Goal: Use online tool/utility: Use online tool/utility

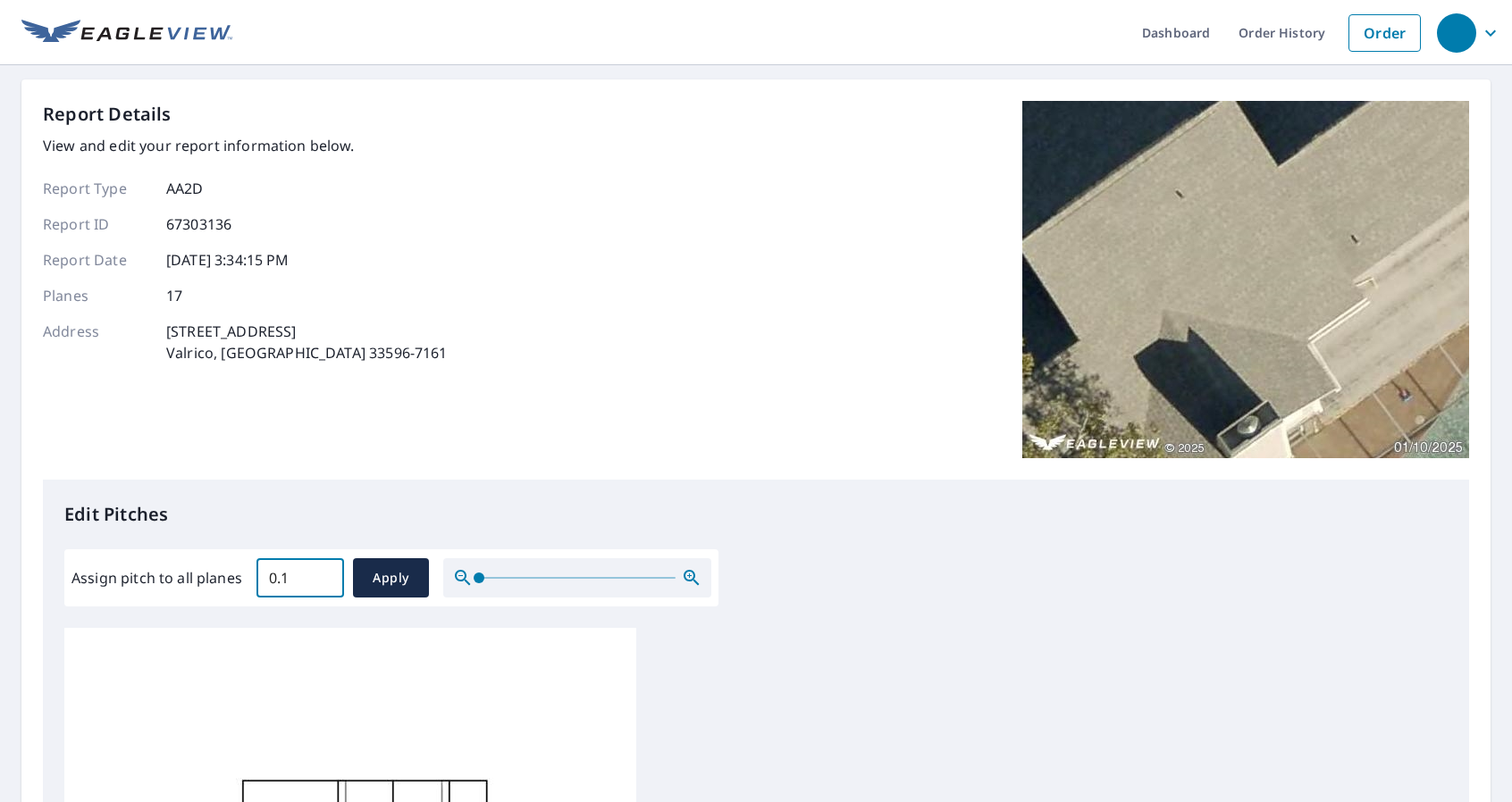
click at [322, 574] on input "0.1" at bounding box center [300, 578] width 88 height 50
click at [322, 574] on input "0.2" at bounding box center [300, 578] width 88 height 50
click at [322, 574] on input "0.3" at bounding box center [300, 578] width 88 height 50
click at [322, 574] on input "0.4" at bounding box center [300, 578] width 88 height 50
click at [322, 574] on input "0.5" at bounding box center [300, 578] width 88 height 50
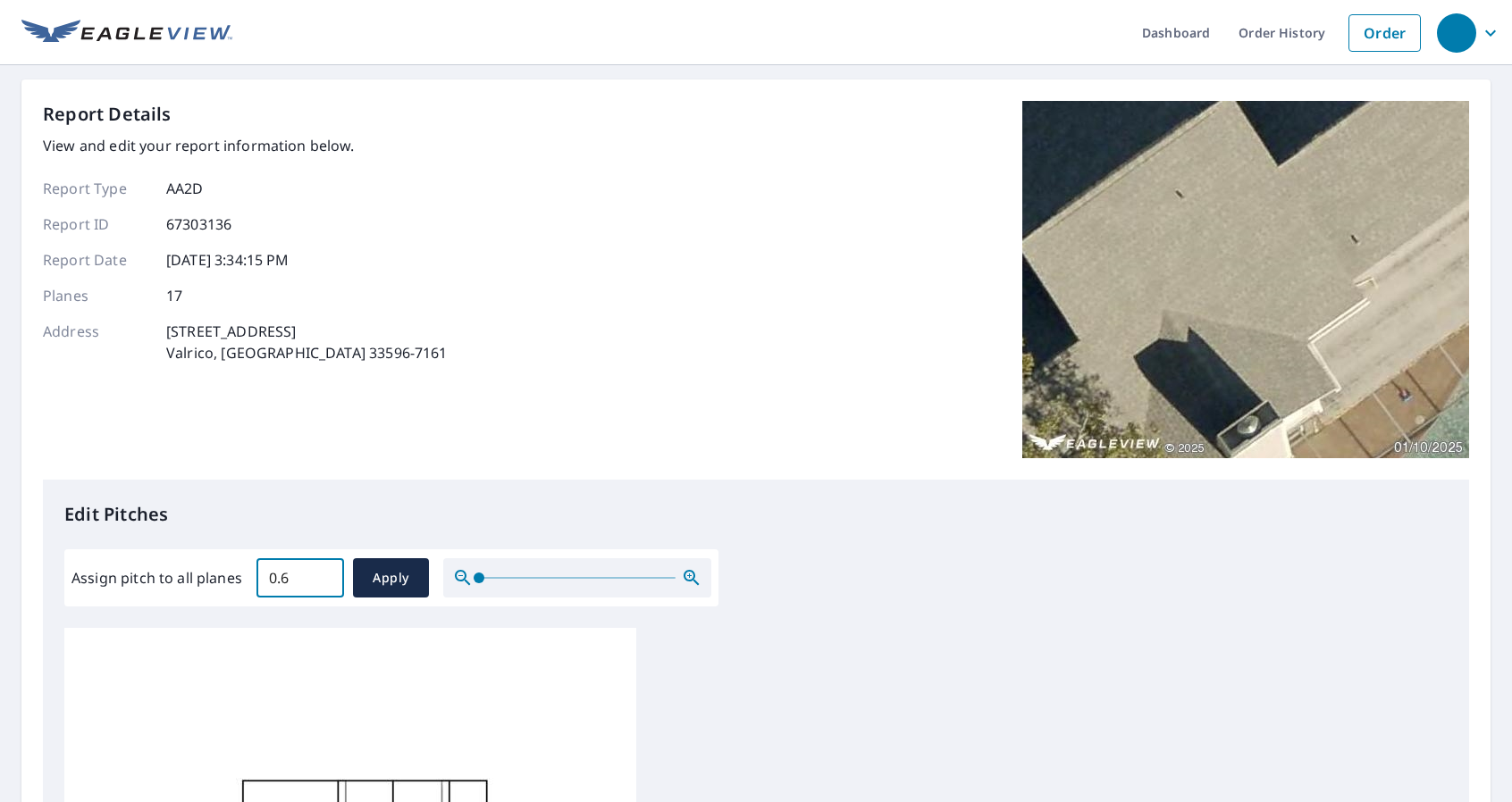
type input "0.6"
click at [322, 574] on input "0.6" at bounding box center [300, 578] width 88 height 50
click at [393, 584] on span "Apply" at bounding box center [390, 579] width 47 height 22
type input "0.6"
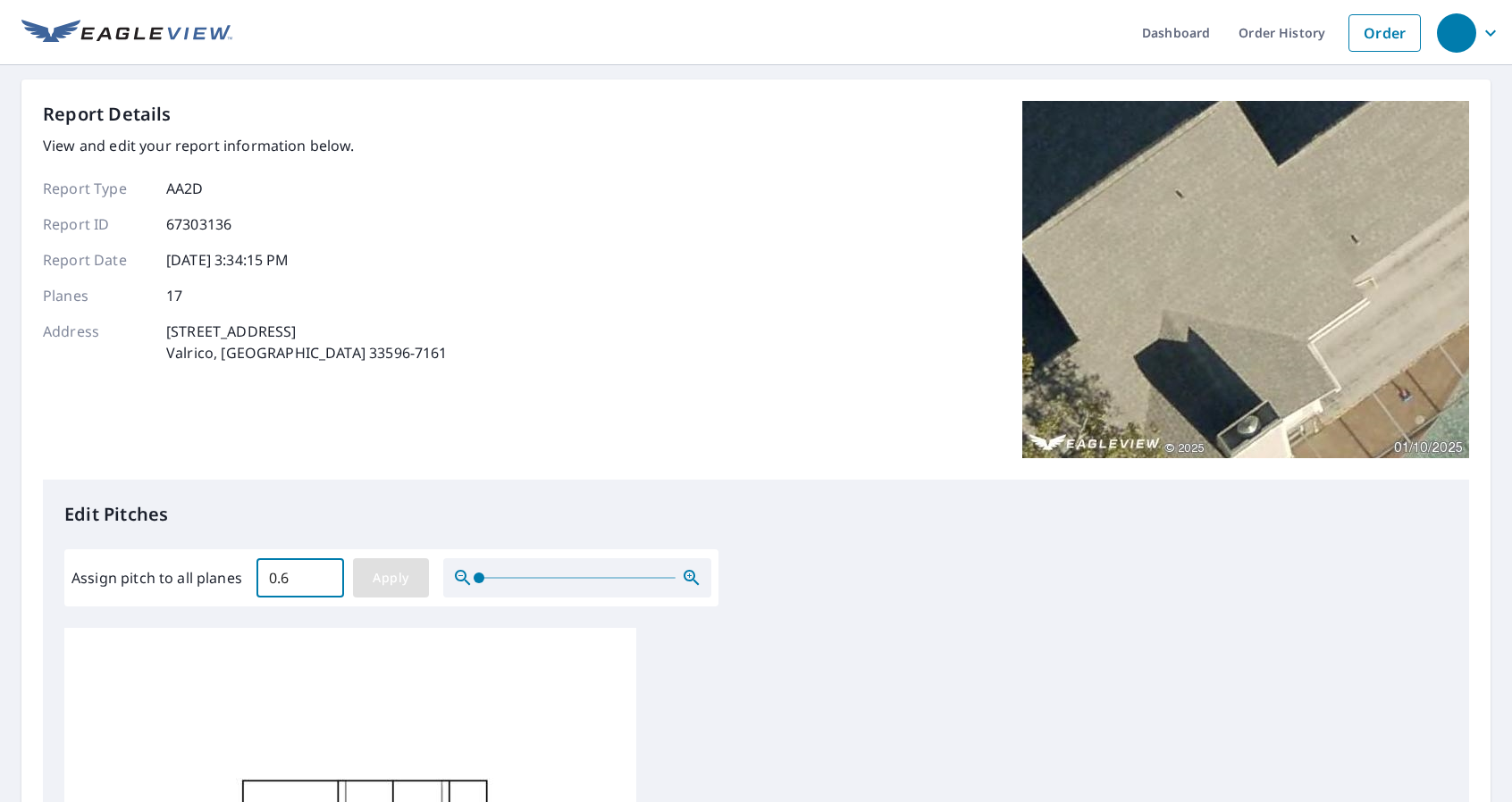
type input "0.6"
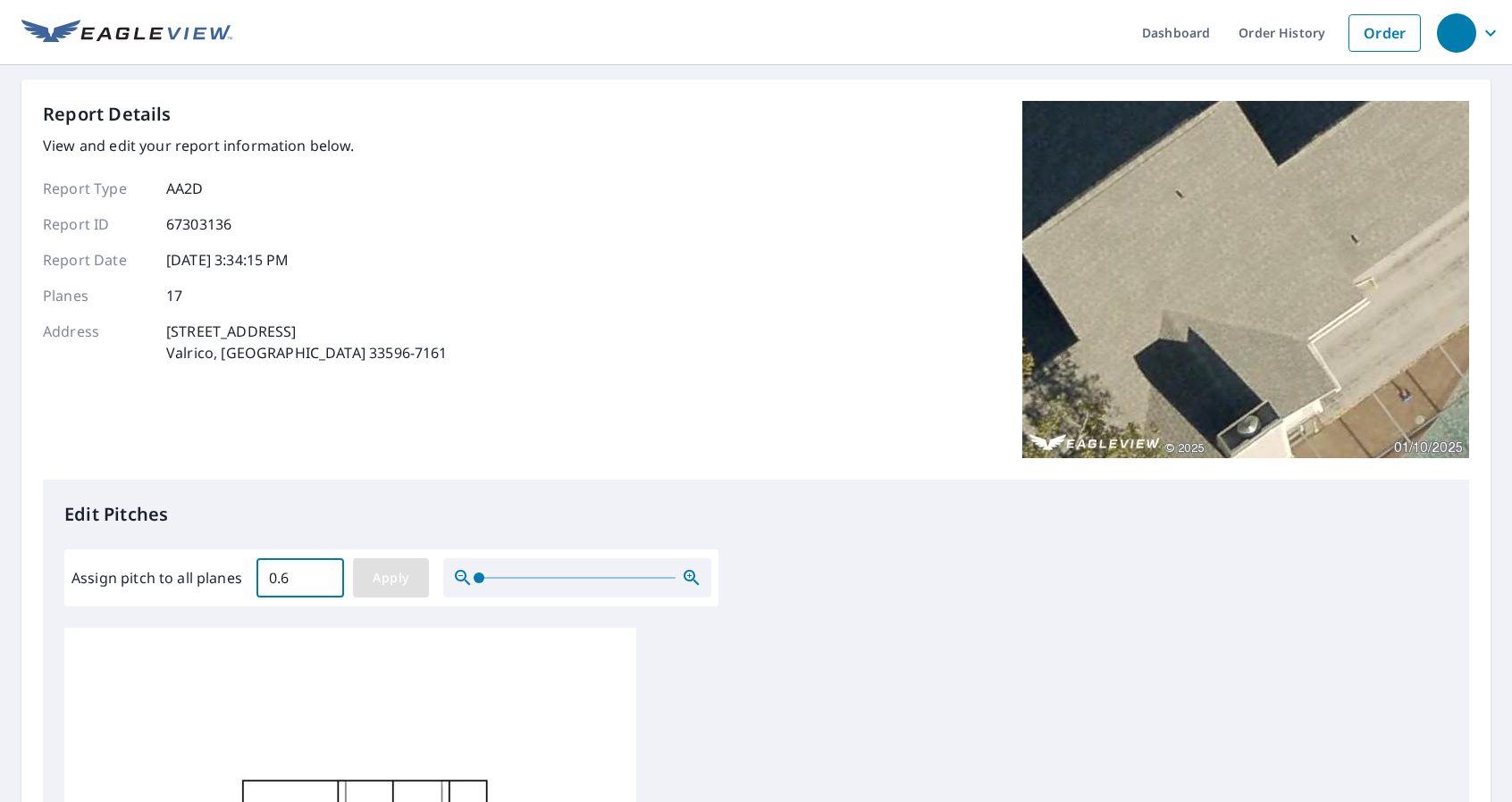
type input "0.6"
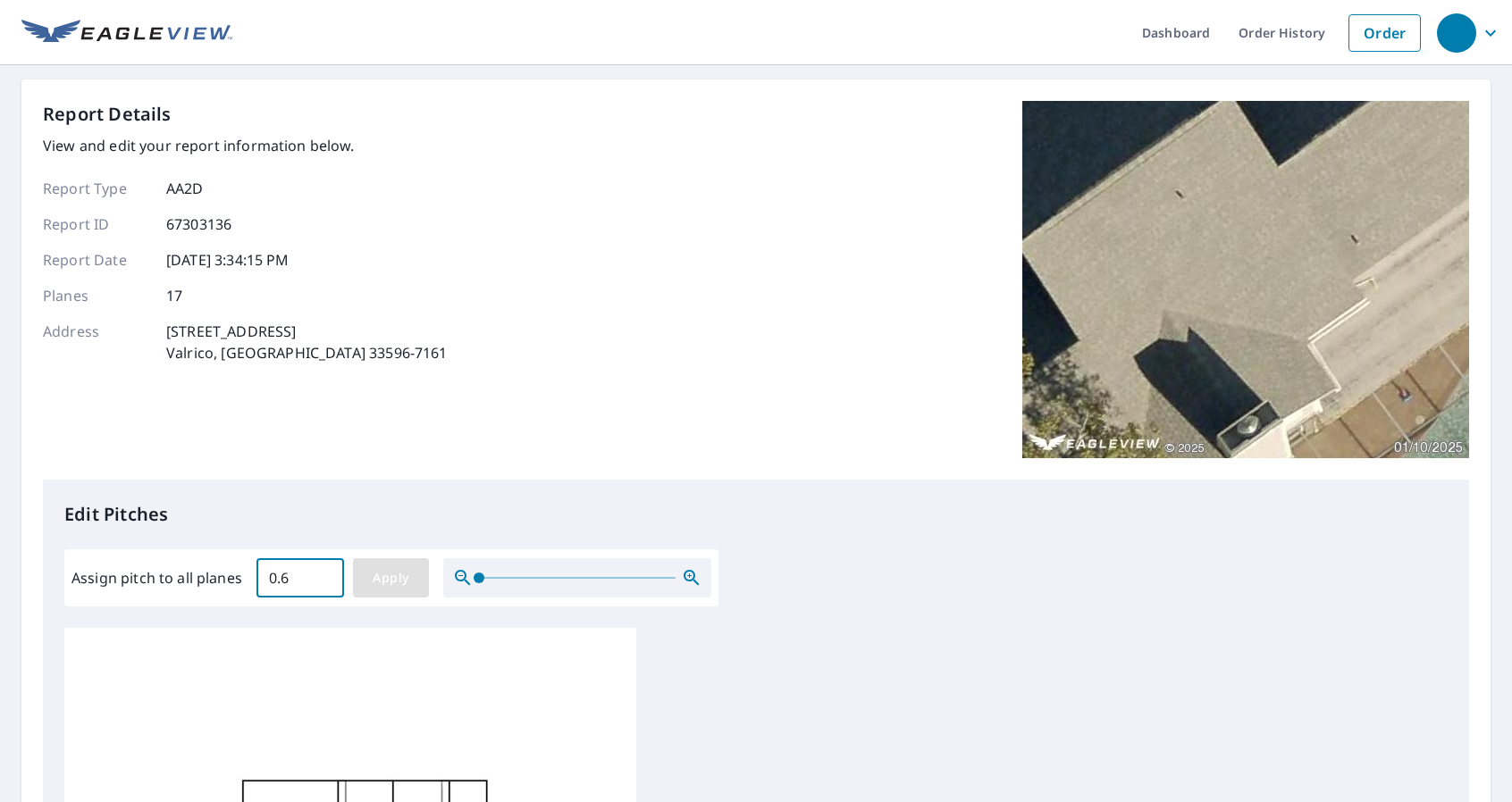
type input "0.6"
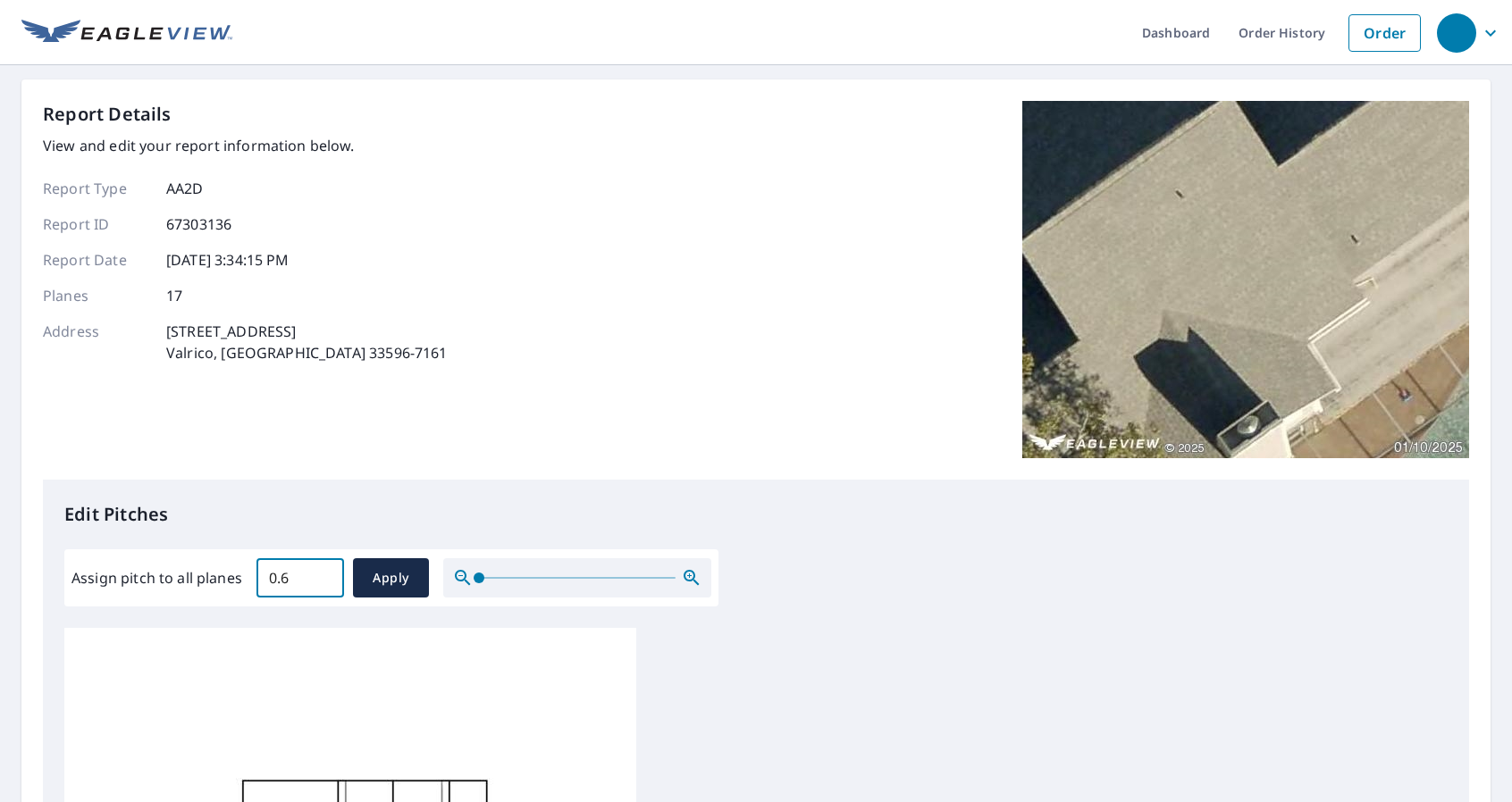
drag, startPoint x: 294, startPoint y: 576, endPoint x: 215, endPoint y: 572, distance: 79.1
click at [227, 569] on div "Assign pitch to all planes 0.6 ​ Apply" at bounding box center [391, 578] width 640 height 39
type input "6.0"
click at [392, 569] on span "Apply" at bounding box center [390, 579] width 47 height 22
type input "6.0"
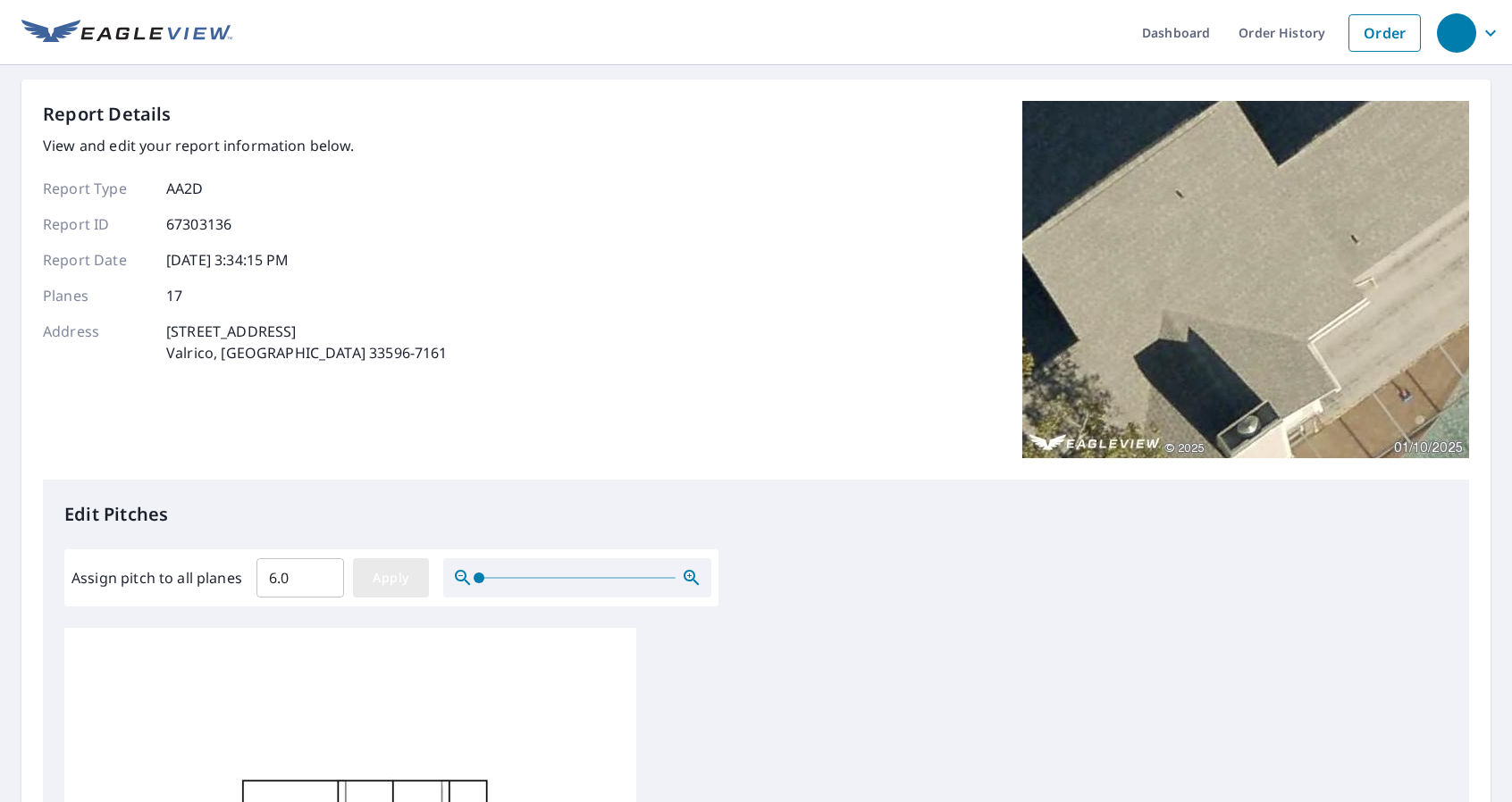
type input "6.0"
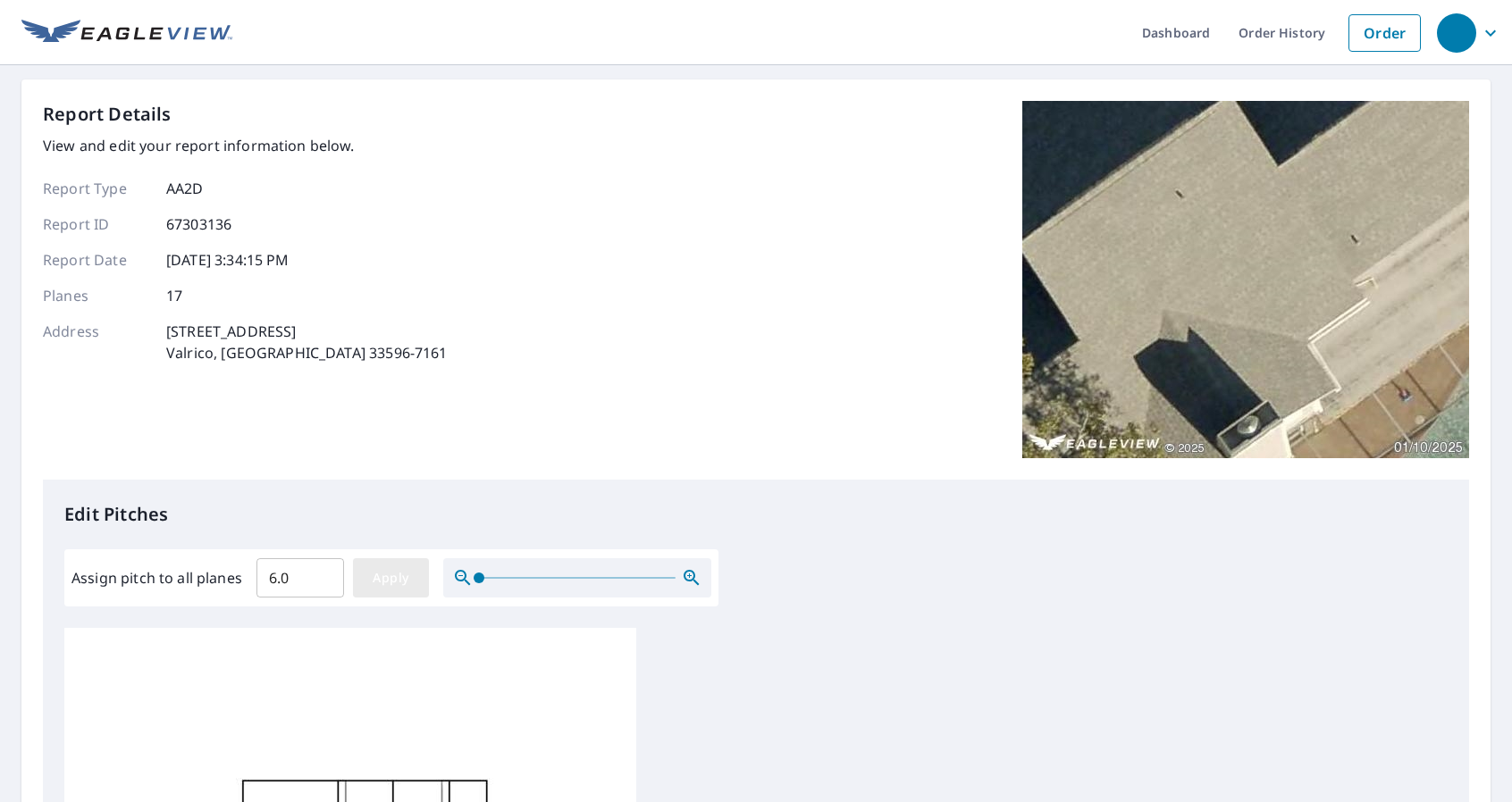
type input "6.0"
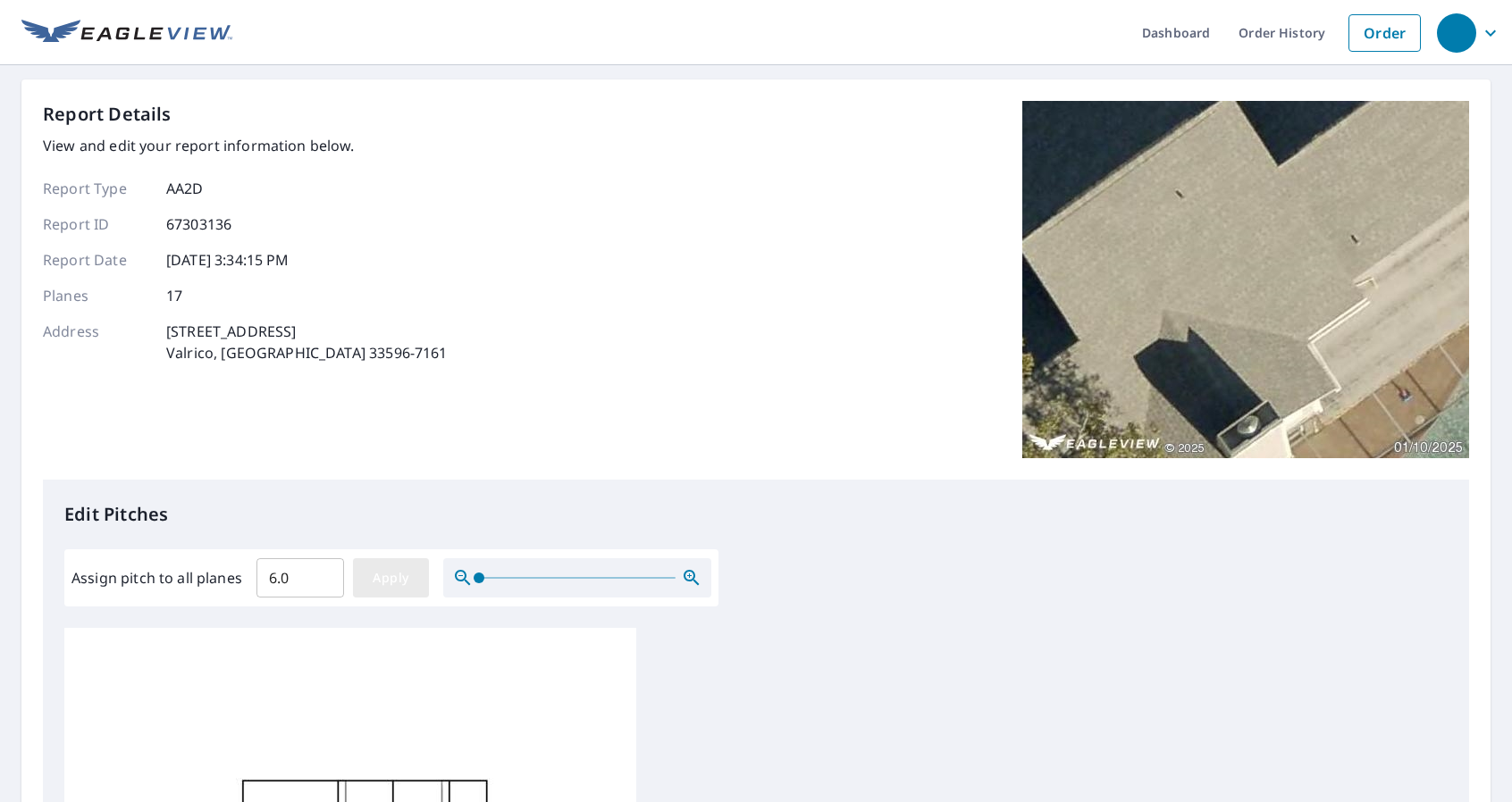
type input "6.0"
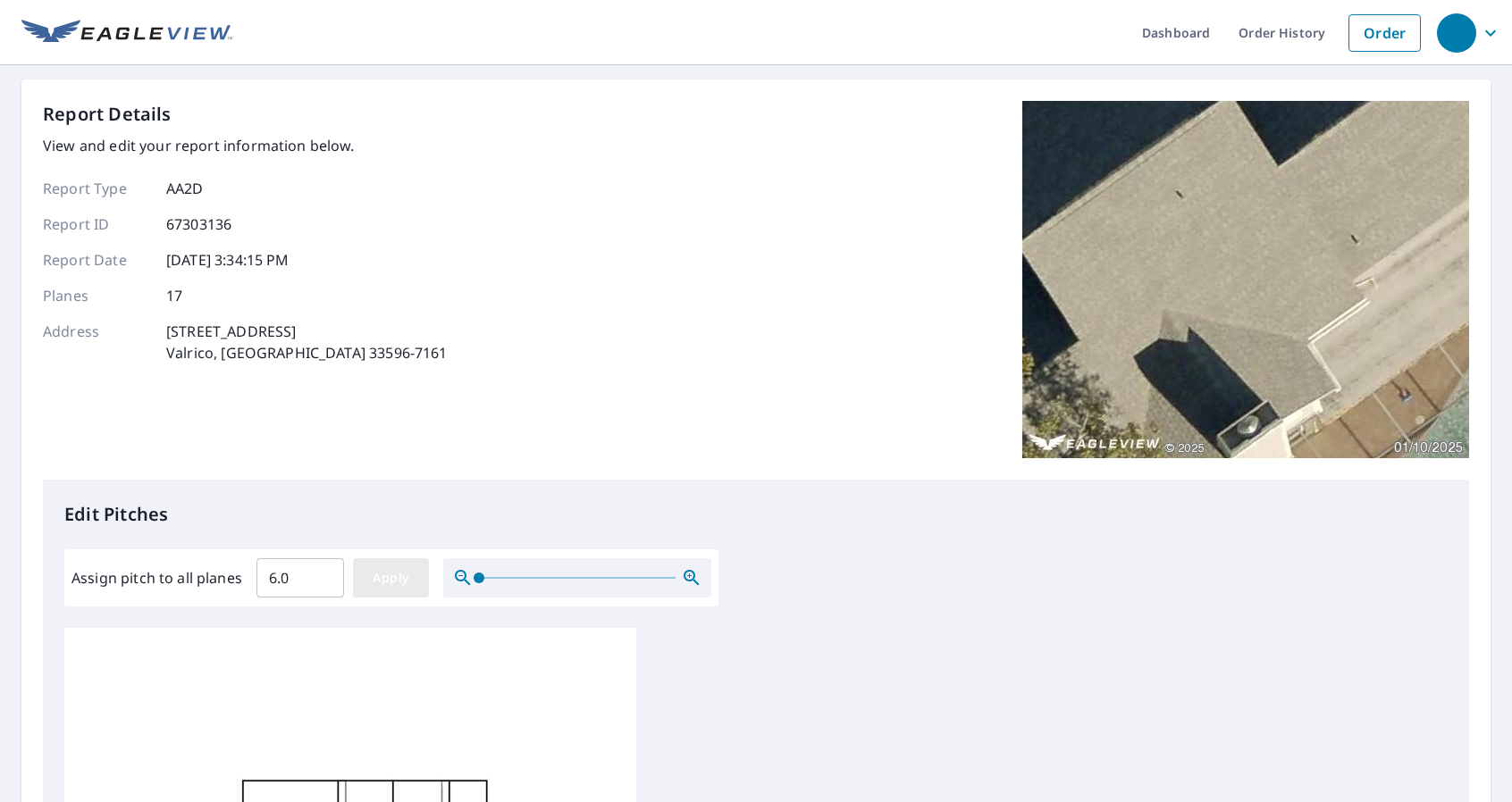
type input "6.0"
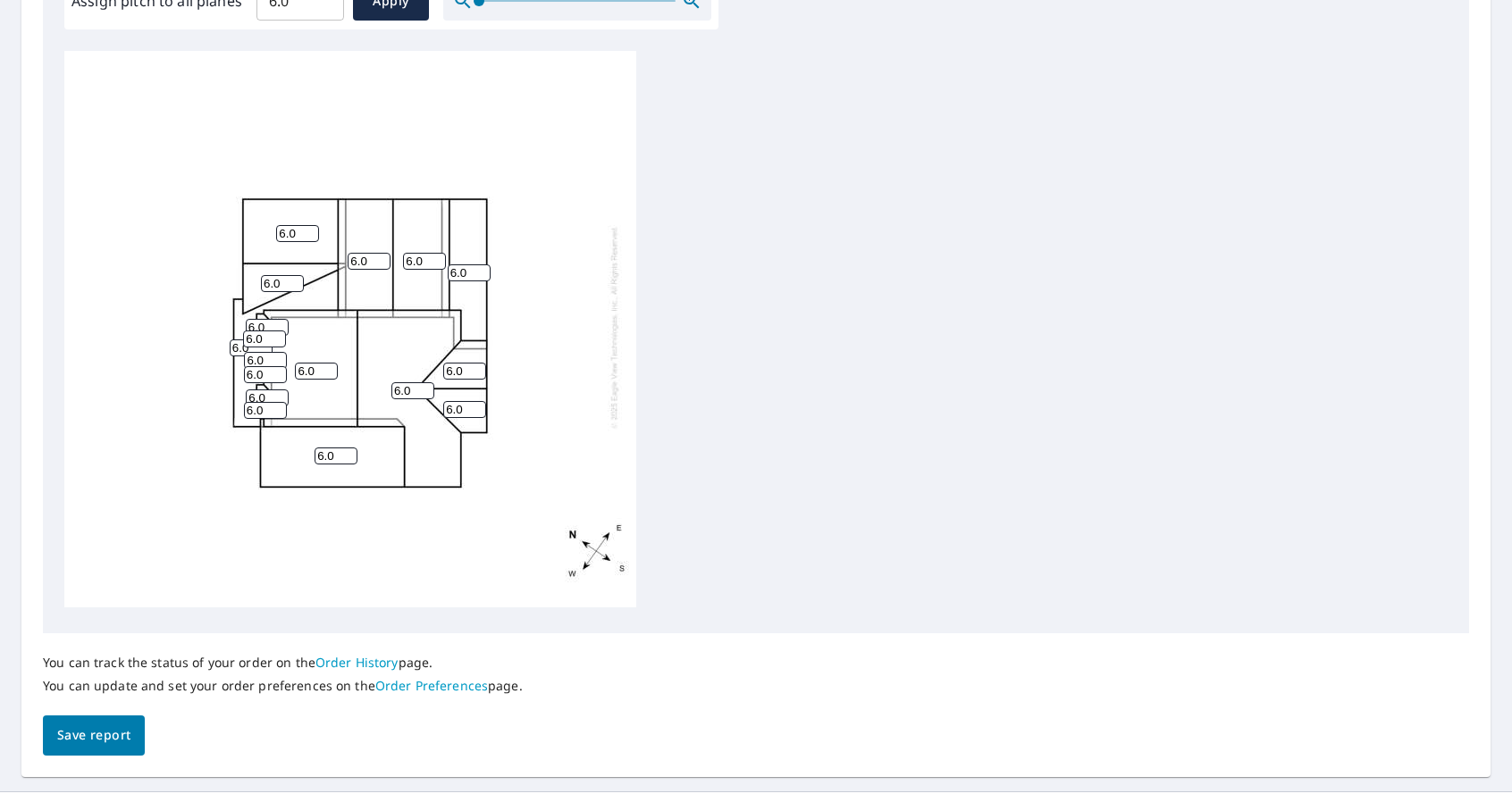
scroll to position [611, 0]
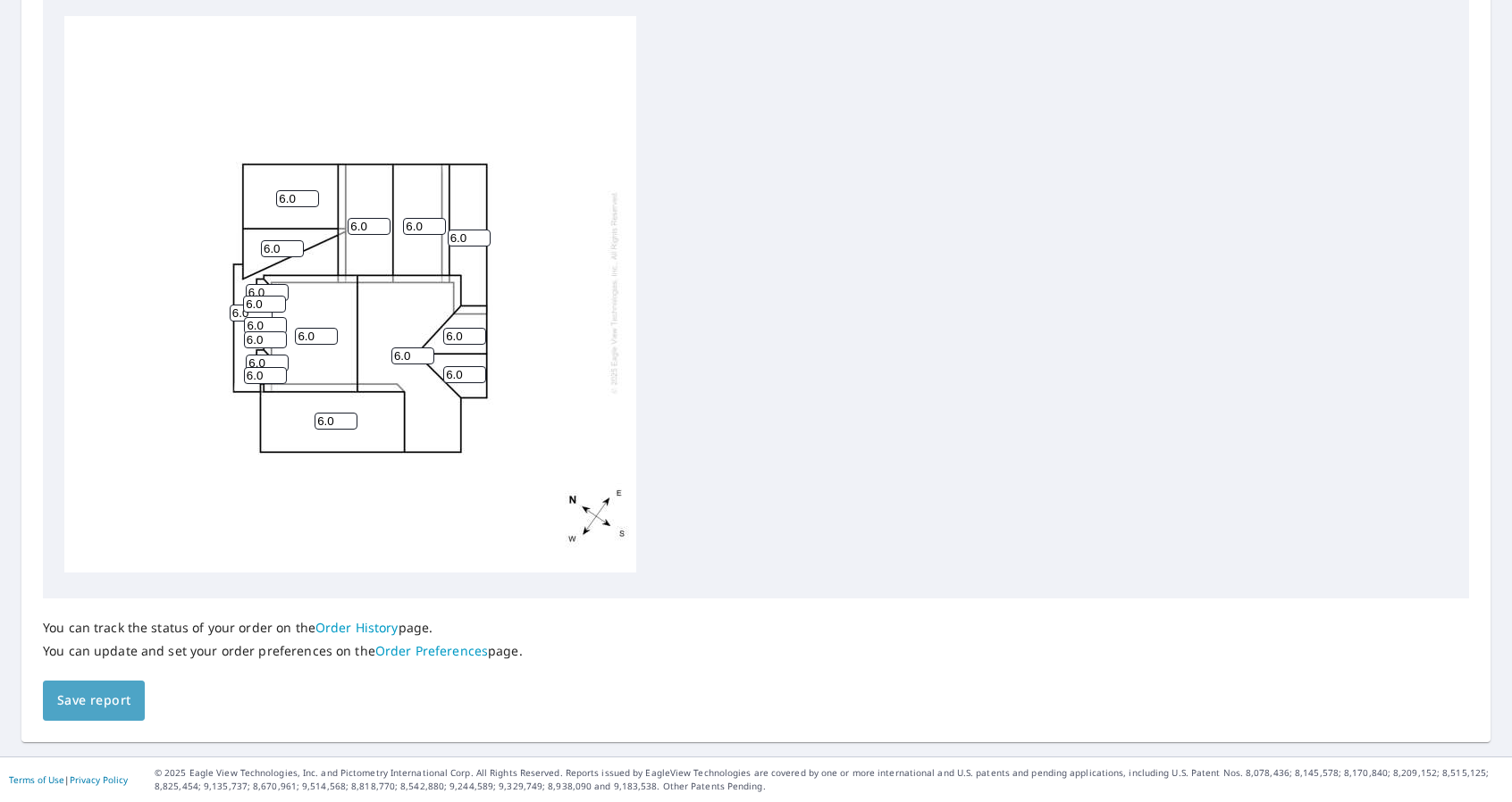
click at [95, 702] on span "Save report" at bounding box center [93, 700] width 73 height 22
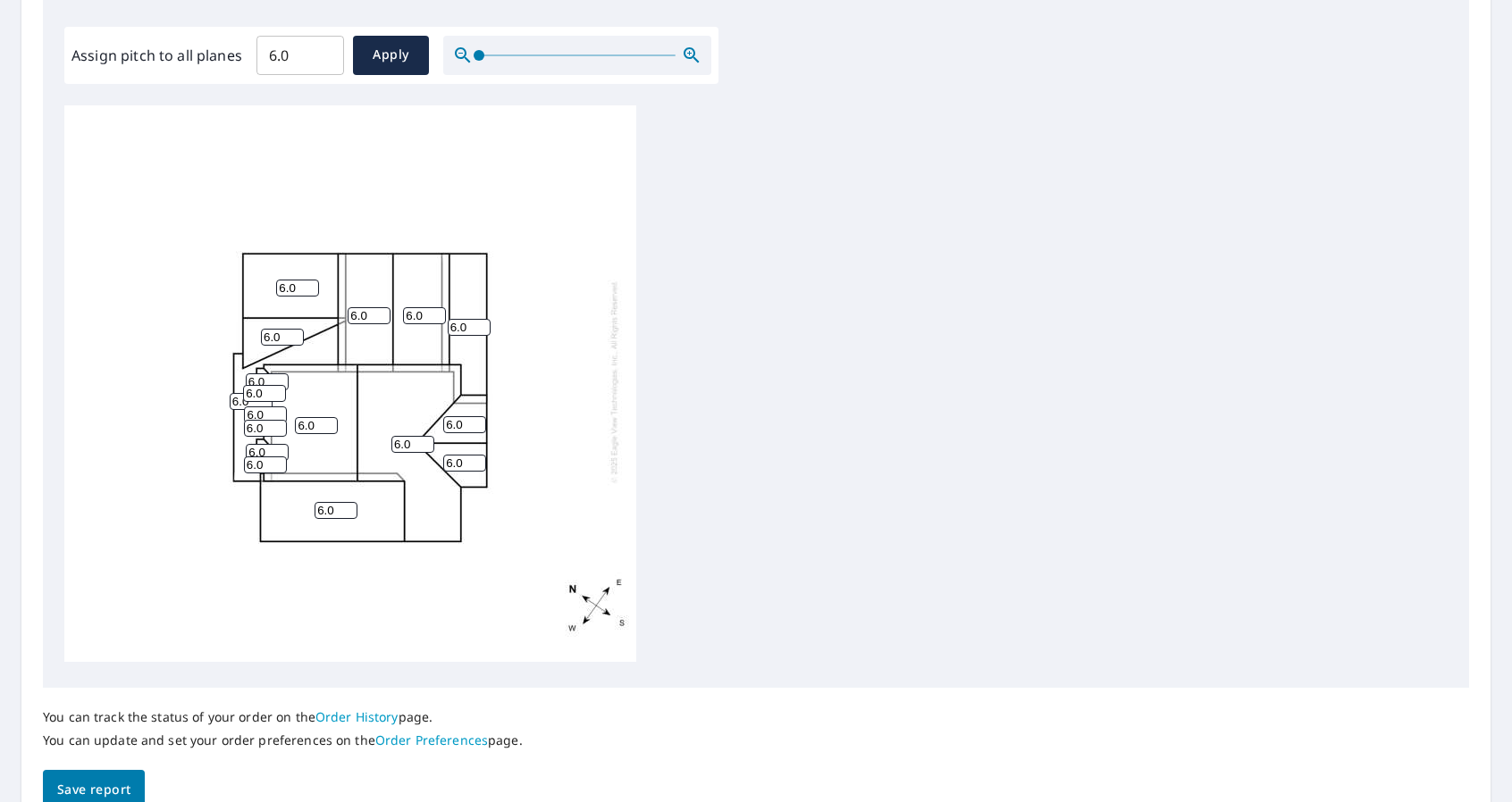
scroll to position [676, 0]
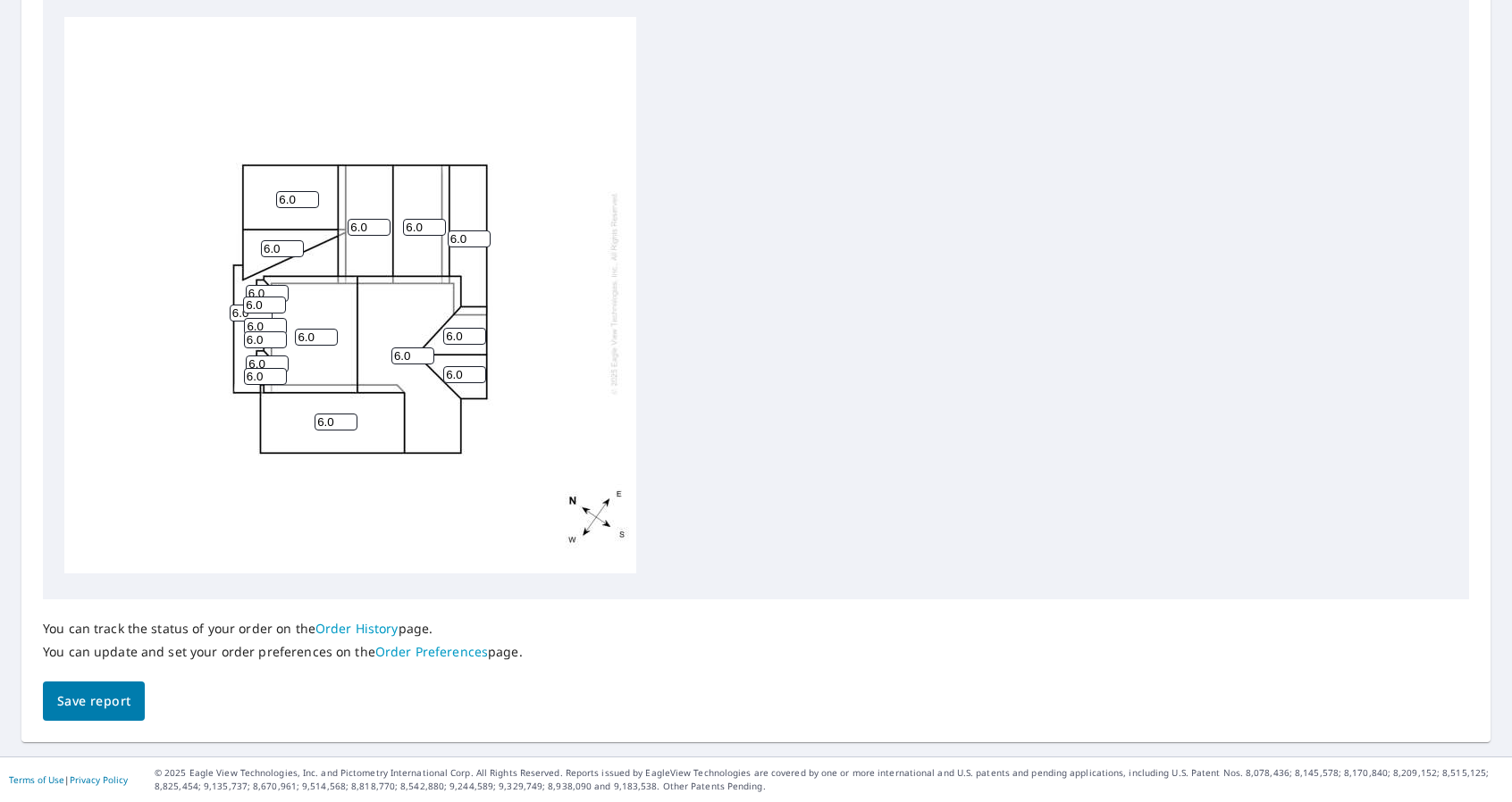
click at [96, 701] on span "Save report" at bounding box center [93, 701] width 73 height 22
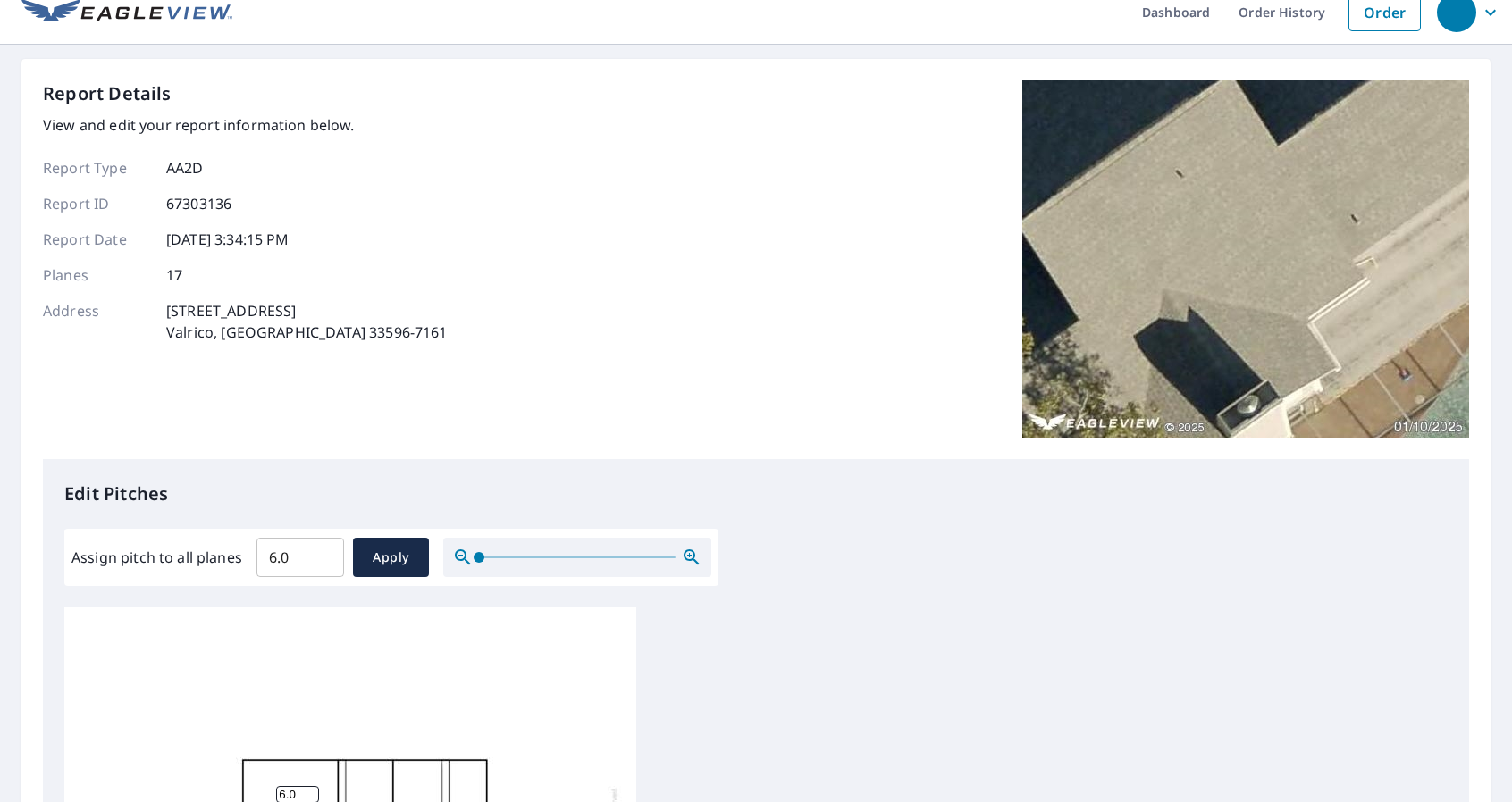
scroll to position [0, 0]
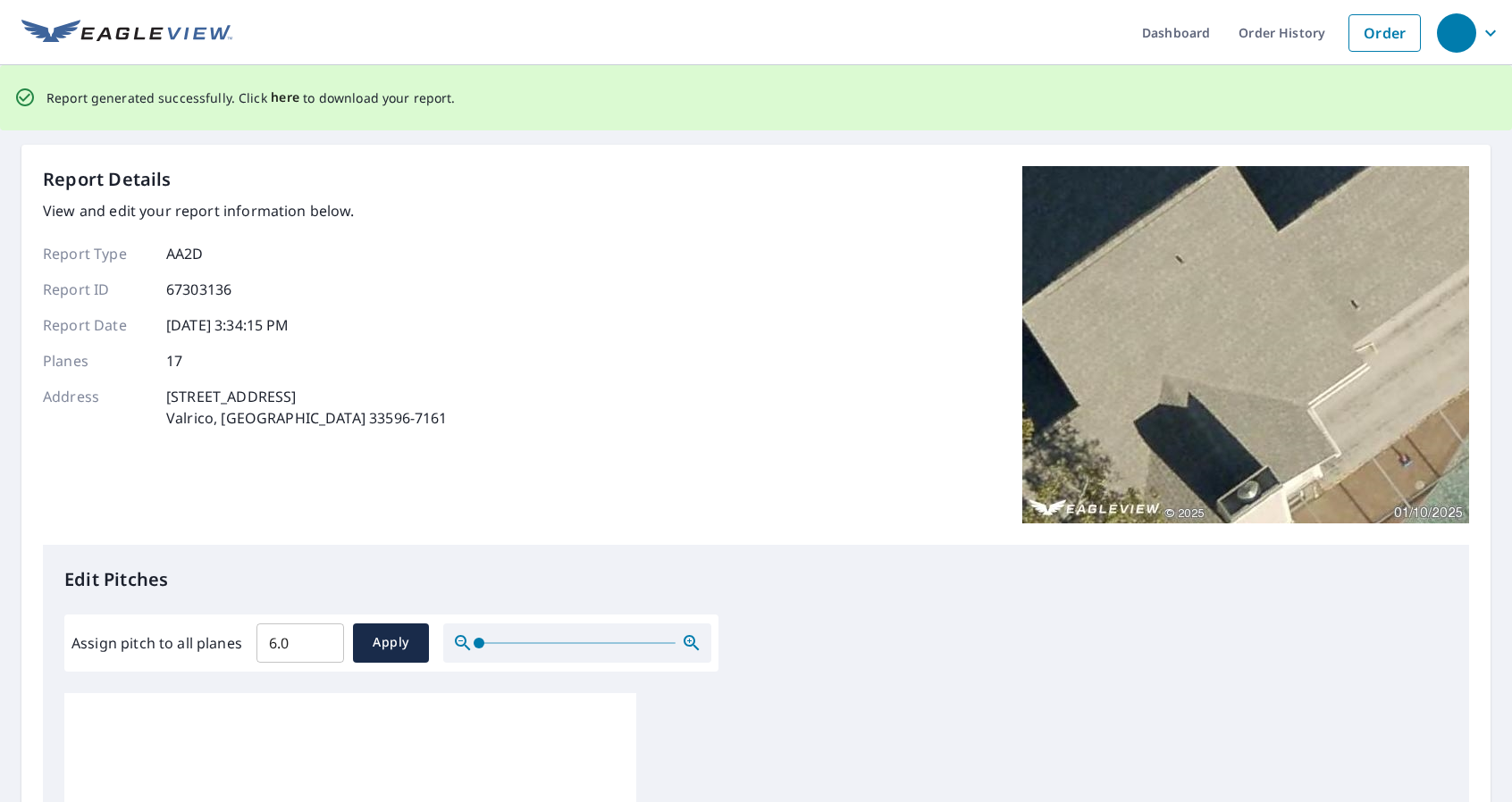
click at [277, 96] on span "here" at bounding box center [285, 98] width 30 height 22
